Goal: Feedback & Contribution: Contribute content

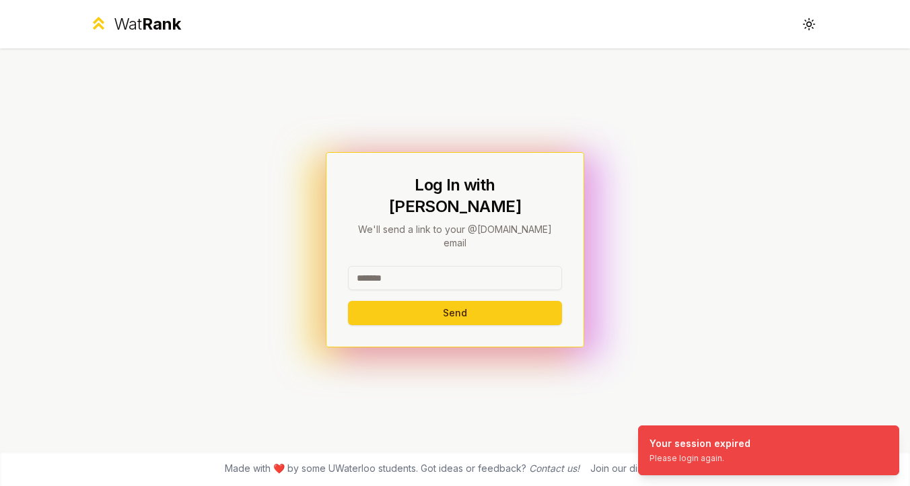
click at [492, 266] on input at bounding box center [455, 278] width 214 height 24
type input "*****"
click at [510, 301] on button "Send" at bounding box center [455, 313] width 214 height 24
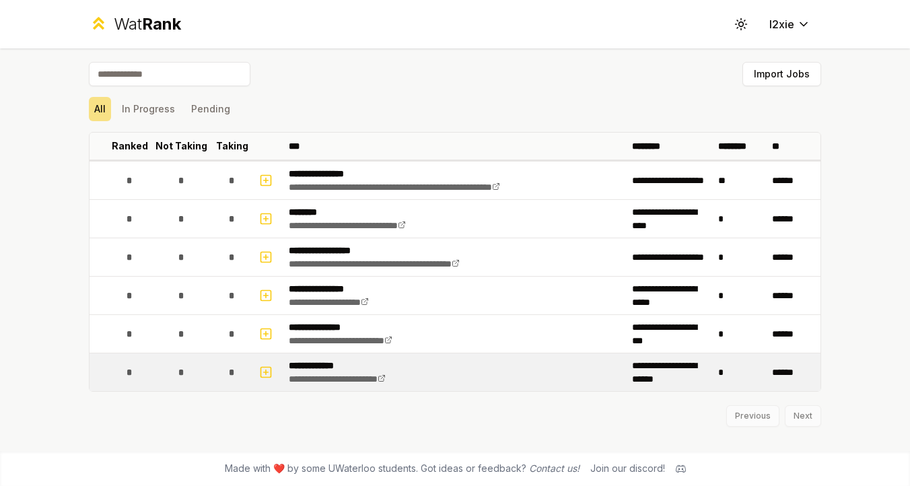
click at [131, 369] on span "*" at bounding box center [130, 372] width 6 height 13
click at [267, 371] on icon "button" at bounding box center [265, 372] width 13 height 16
select select
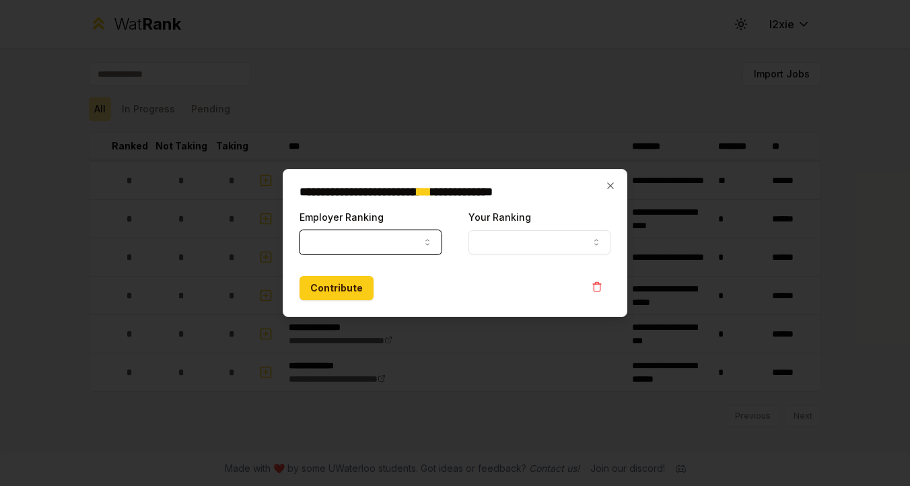
click at [411, 251] on body "**********" at bounding box center [455, 243] width 910 height 486
click at [384, 247] on button "Employer Ranking" at bounding box center [371, 242] width 142 height 24
select select "*****"
click at [510, 238] on button "Your Ranking" at bounding box center [540, 242] width 142 height 24
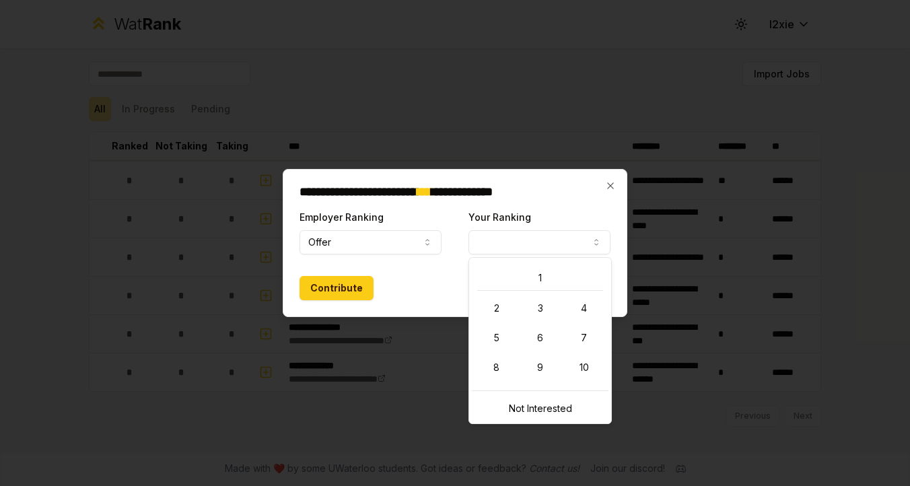
click at [510, 211] on label "Your Ranking" at bounding box center [500, 216] width 63 height 11
click at [510, 230] on button "Your Ranking" at bounding box center [540, 242] width 142 height 24
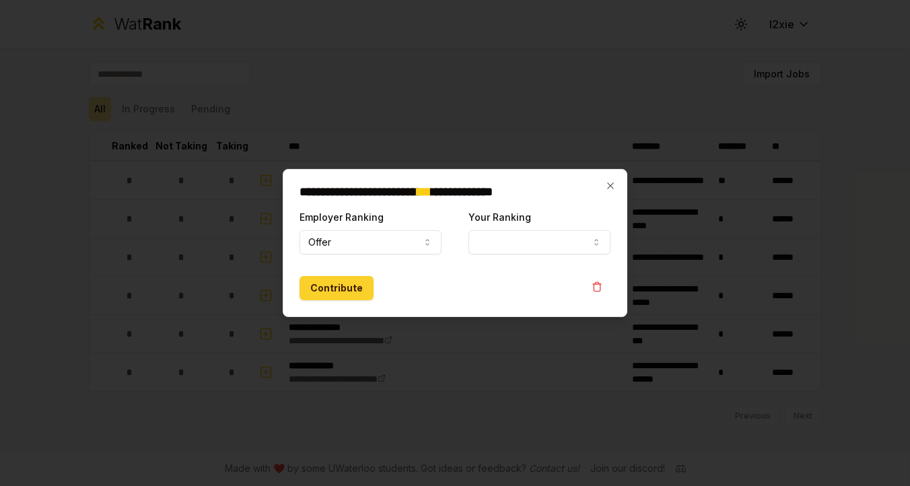
click at [365, 294] on button "Contribute" at bounding box center [337, 288] width 74 height 24
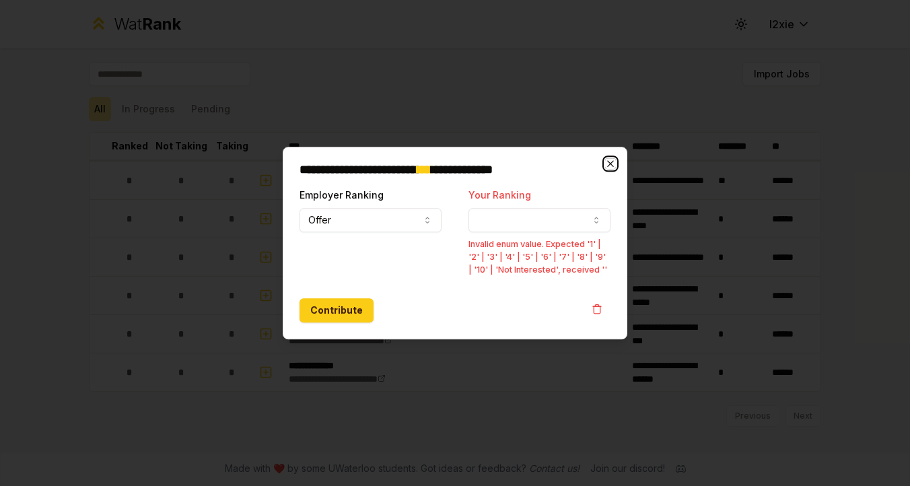
click at [607, 168] on icon "button" at bounding box center [610, 163] width 11 height 11
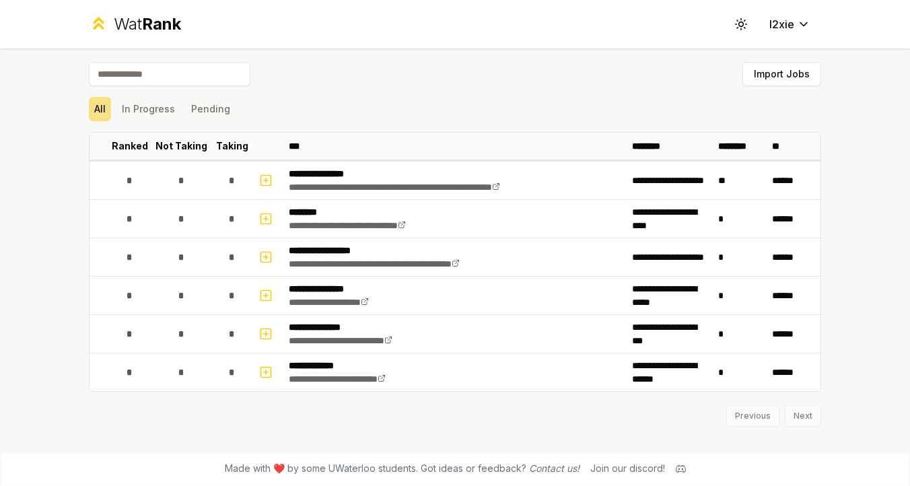
click at [290, 421] on div "Previous Next" at bounding box center [455, 409] width 732 height 35
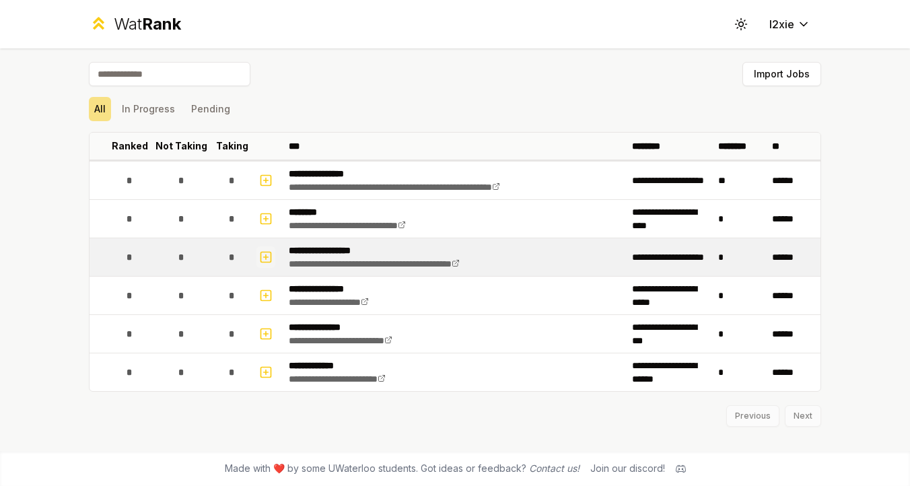
click at [258, 263] on button "button" at bounding box center [265, 257] width 19 height 22
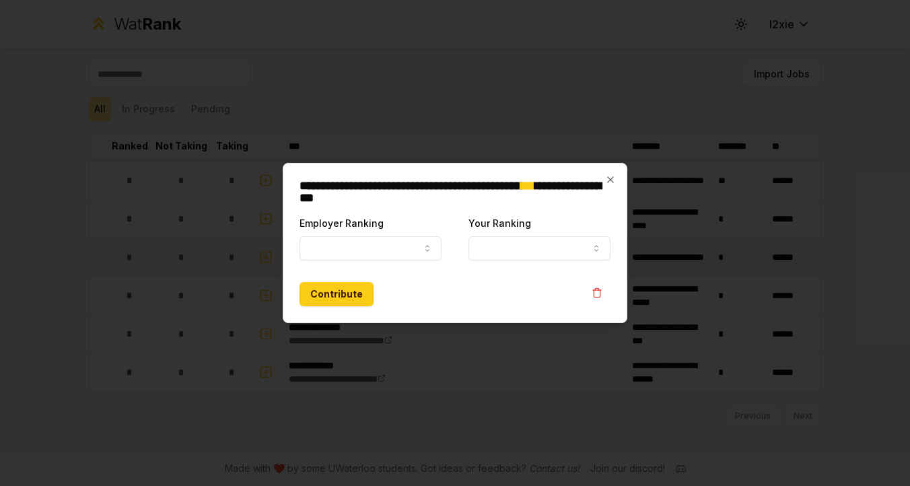
select select
click at [386, 238] on button "Employer Ranking" at bounding box center [371, 248] width 142 height 24
click at [613, 180] on icon "button" at bounding box center [610, 179] width 11 height 11
